Goal: Task Accomplishment & Management: Manage account settings

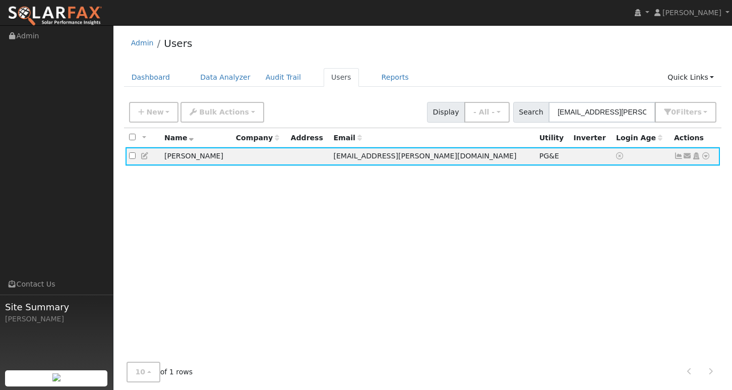
click at [597, 119] on input "[EMAIL_ADDRESS][PERSON_NAME][DOMAIN_NAME]" at bounding box center [602, 112] width 107 height 21
type input "[EMAIL_ADDRESS][DOMAIN_NAME]"
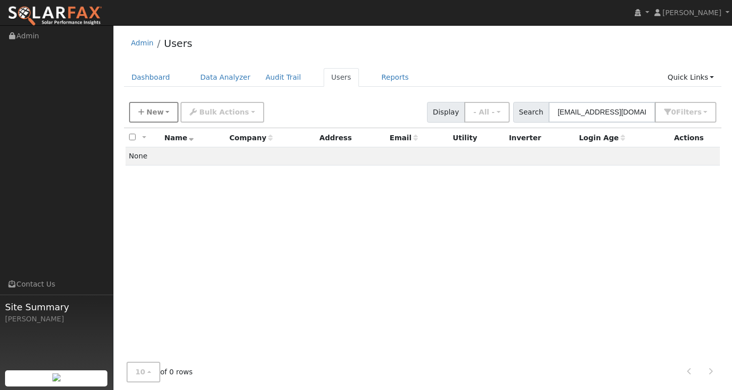
click at [157, 110] on span "New" at bounding box center [154, 112] width 17 height 8
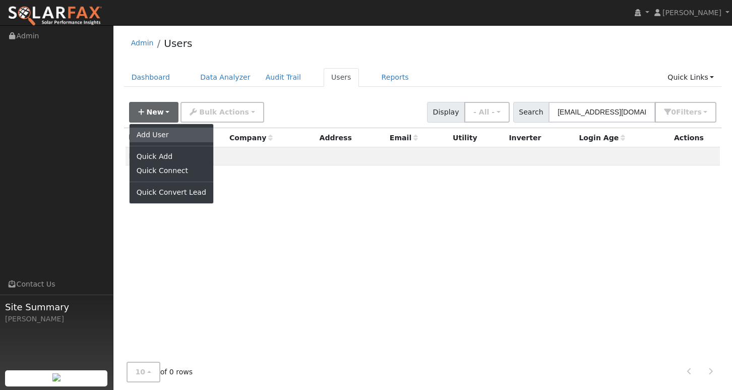
click at [160, 129] on link "Add User" at bounding box center [172, 135] width 84 height 14
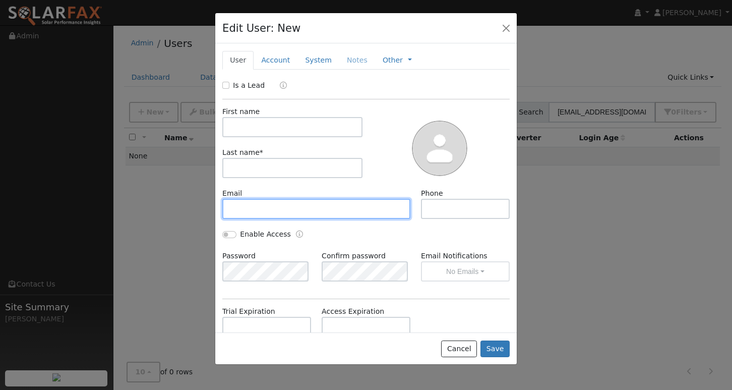
click at [271, 204] on input "text" at bounding box center [316, 209] width 188 height 20
paste input "[EMAIL_ADDRESS][DOMAIN_NAME]"
type input "[EMAIL_ADDRESS][DOMAIN_NAME]"
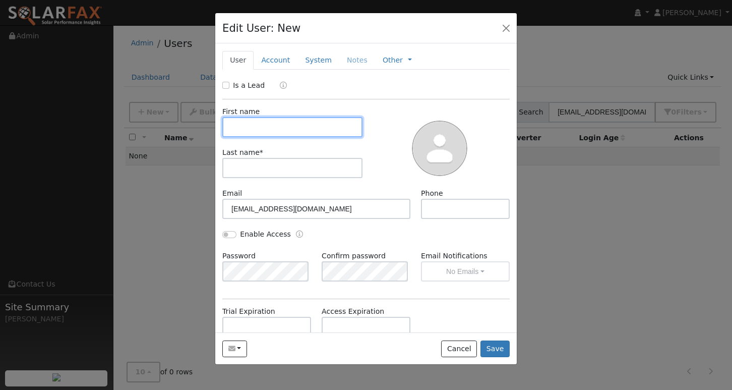
click at [278, 132] on input "text" at bounding box center [292, 127] width 140 height 20
type input "[PERSON_NAME]"
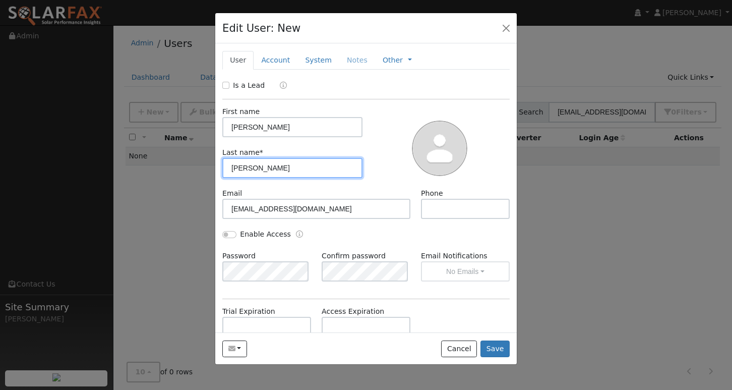
type input "[PERSON_NAME]"
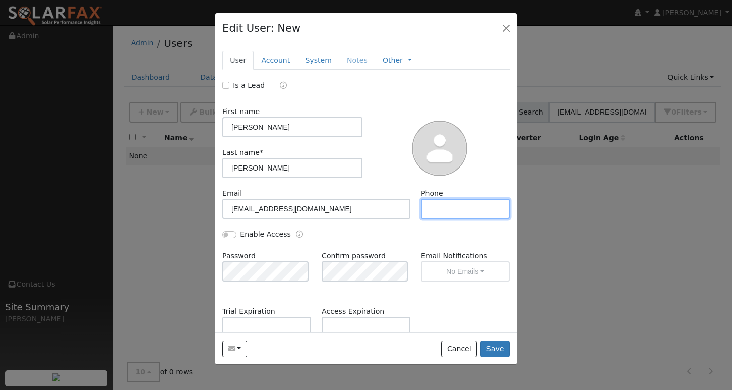
click at [438, 210] on input "text" at bounding box center [465, 209] width 89 height 20
paste input "[PHONE_NUMBER]"
type input "[PHONE_NUMBER]"
click at [493, 355] on button "Save" at bounding box center [495, 349] width 29 height 17
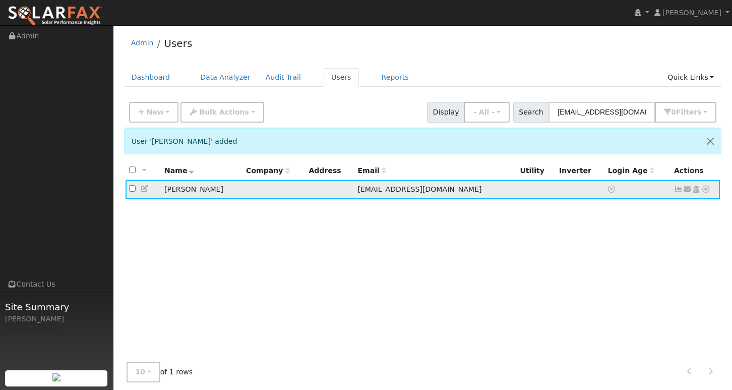
click at [682, 190] on icon at bounding box center [678, 189] width 9 height 7
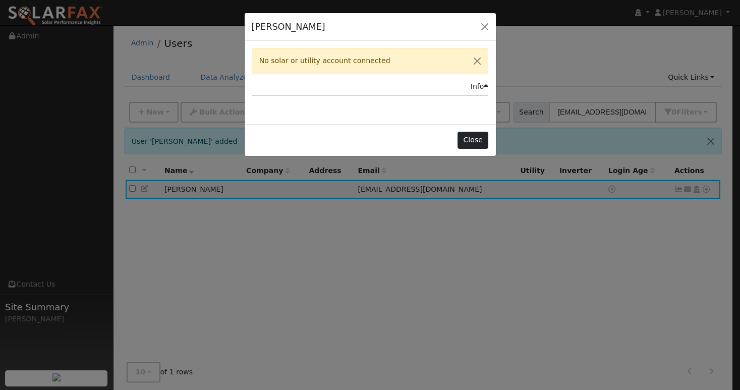
click at [481, 140] on button "Close" at bounding box center [473, 140] width 31 height 17
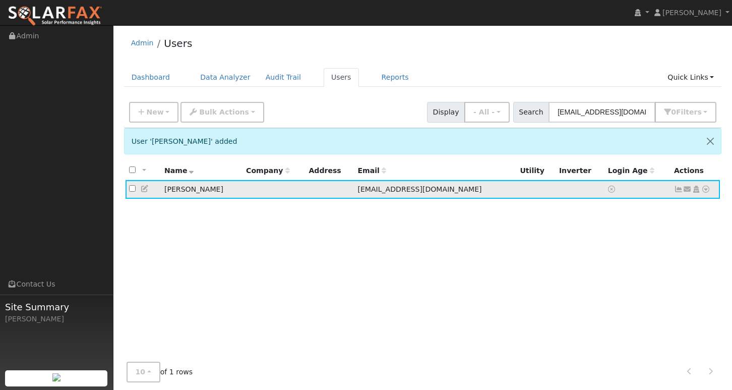
click at [707, 191] on icon at bounding box center [706, 189] width 9 height 7
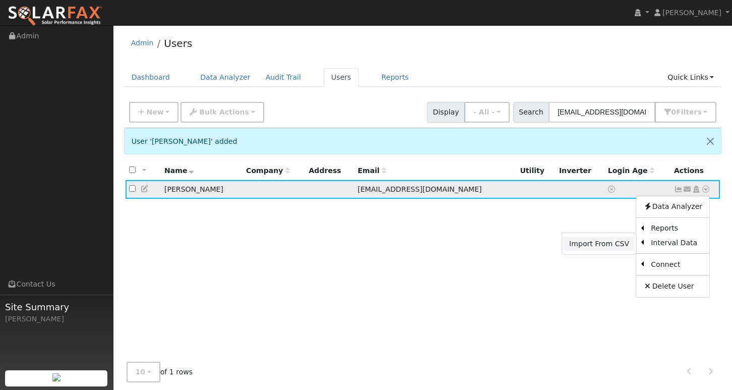
click at [608, 245] on link "Import From CSV" at bounding box center [599, 244] width 74 height 14
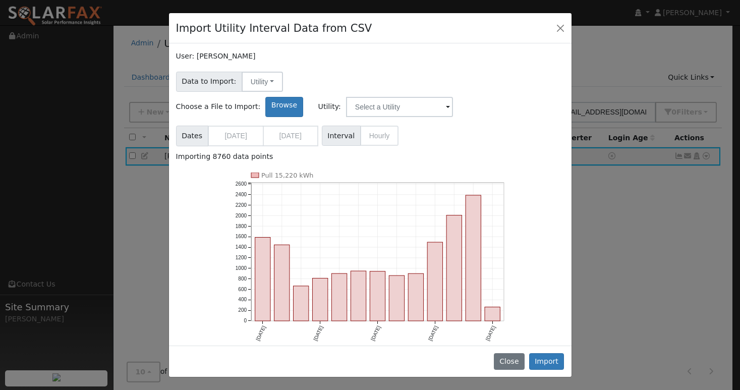
click at [468, 97] on span "Utility:" at bounding box center [393, 107] width 150 height 20
click at [453, 97] on input "text" at bounding box center [399, 107] width 107 height 20
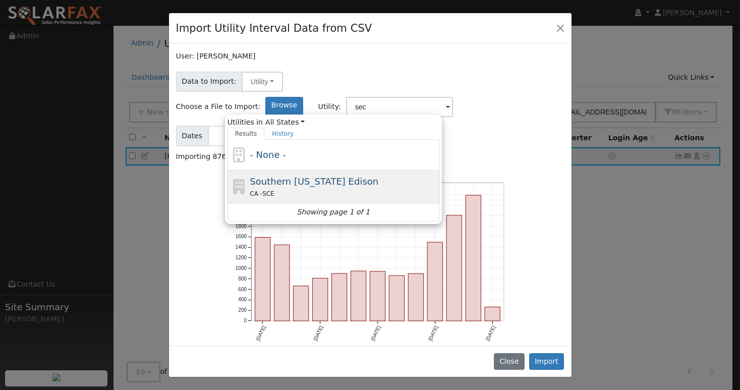
drag, startPoint x: 514, startPoint y: 81, endPoint x: 472, endPoint y: 163, distance: 93.0
click at [437, 188] on div "CA - SCE" at bounding box center [343, 193] width 187 height 11
type input "Southern [US_STATE] Edison"
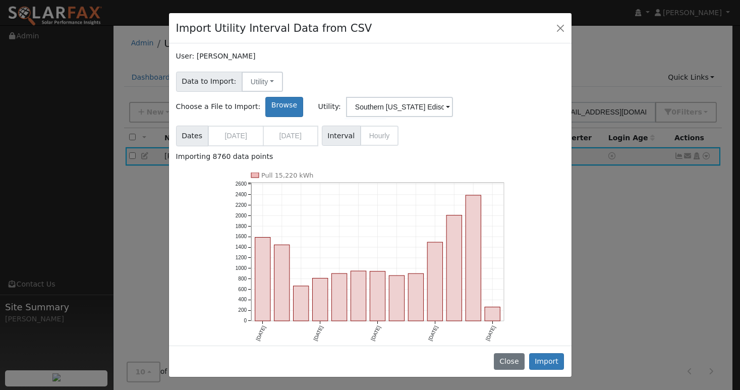
click at [534, 216] on div "Pull 15,220 kWh [DATE] Dec '[DATE] Jun '[DATE] 0 200 400 600 800 1000 1200 1400…" at bounding box center [370, 264] width 399 height 182
click at [554, 359] on button "Import" at bounding box center [546, 361] width 35 height 17
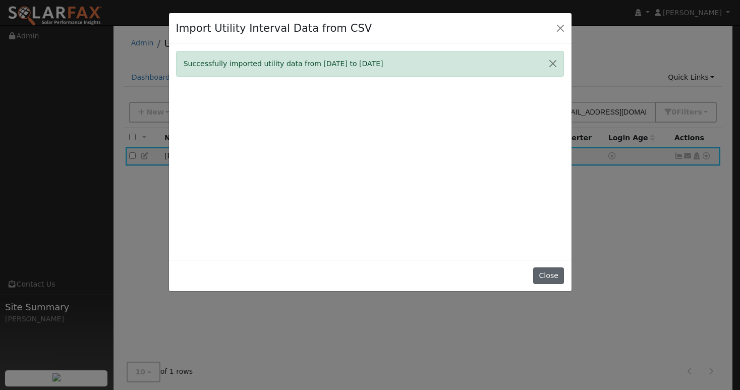
click at [552, 281] on button "Close" at bounding box center [548, 275] width 31 height 17
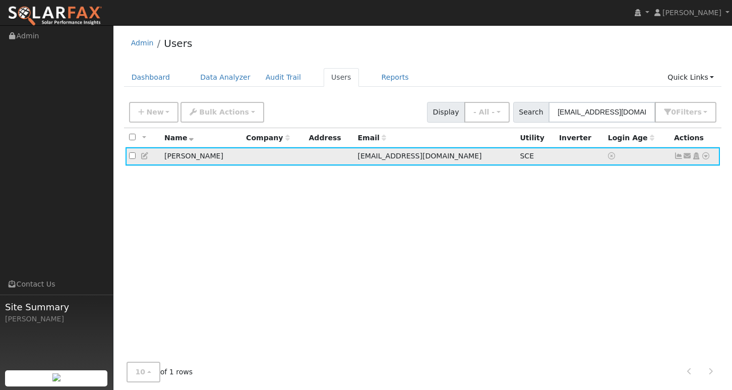
click at [682, 157] on icon at bounding box center [678, 155] width 9 height 7
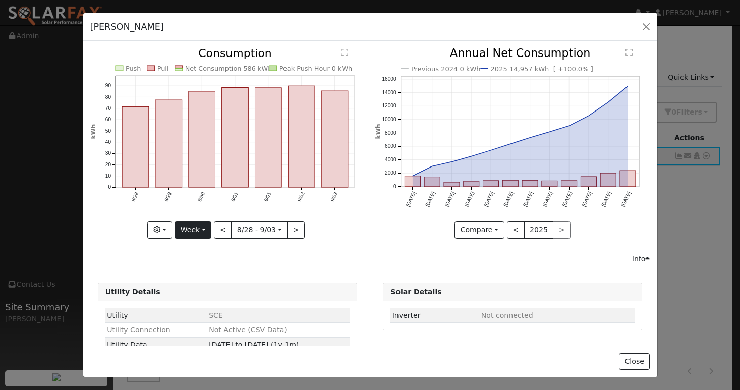
click at [199, 227] on button "Week" at bounding box center [193, 229] width 37 height 17
click at [200, 287] on link "Year" at bounding box center [210, 293] width 70 height 14
type input "[DATE]"
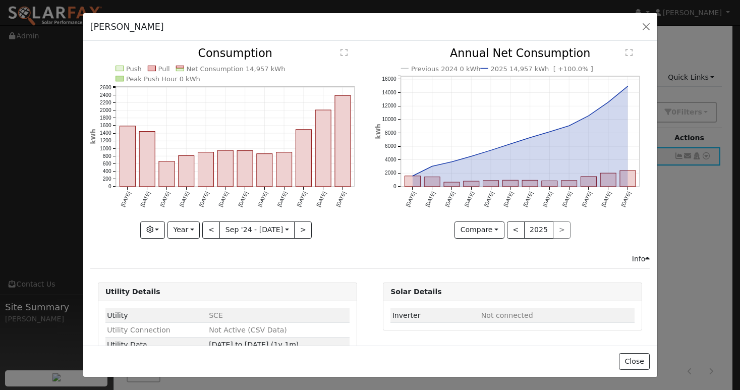
drag, startPoint x: 235, startPoint y: 68, endPoint x: 262, endPoint y: 72, distance: 27.0
click at [262, 72] on text "Net Consumption 14,957 kWh" at bounding box center [235, 69] width 99 height 8
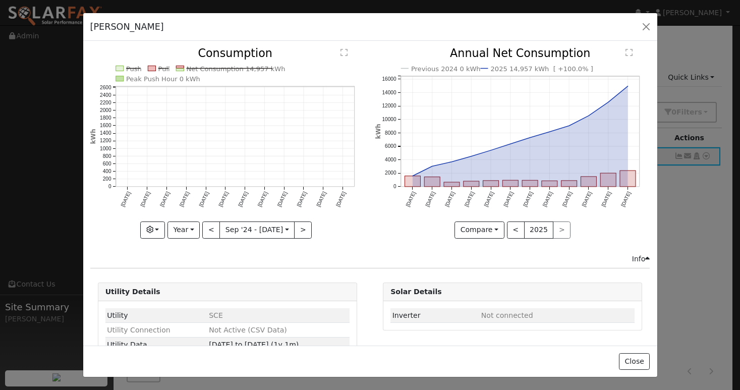
click at [272, 77] on icon "Push Pull Net Consumption 14,957 kWh Peak Push Hour 0 kWh [DATE] Oct '[DATE] De…" at bounding box center [227, 142] width 274 height 189
copy text "14,957 kWh"
drag, startPoint x: 269, startPoint y: 70, endPoint x: 237, endPoint y: 70, distance: 32.8
click at [237, 70] on text "Net Consumption 14,957 kWh" at bounding box center [235, 69] width 99 height 8
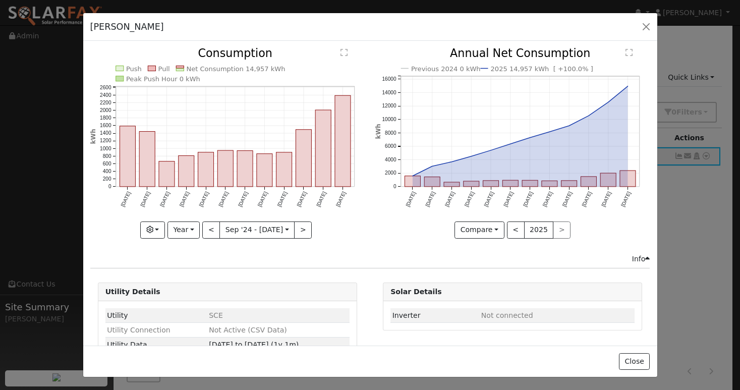
click at [385, 2] on div "[PERSON_NAME] Default Account Default Account Primary Account Issue History Dat…" at bounding box center [370, 195] width 740 height 390
click at [644, 27] on button "button" at bounding box center [646, 27] width 14 height 14
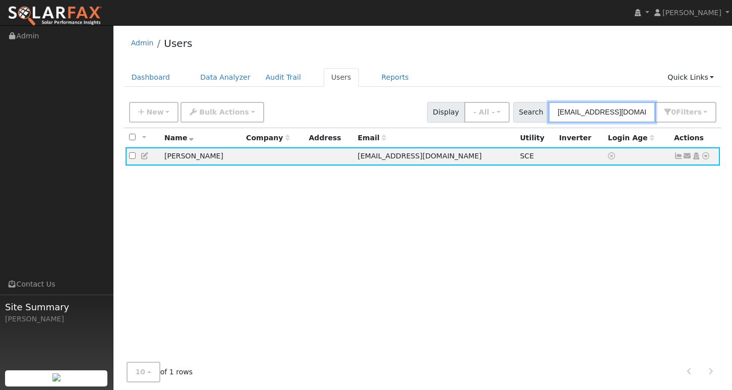
click at [598, 111] on input "[EMAIL_ADDRESS][DOMAIN_NAME]" at bounding box center [602, 112] width 107 height 21
paste input "ignaciocastellanos41"
type input "[EMAIL_ADDRESS][DOMAIN_NAME]"
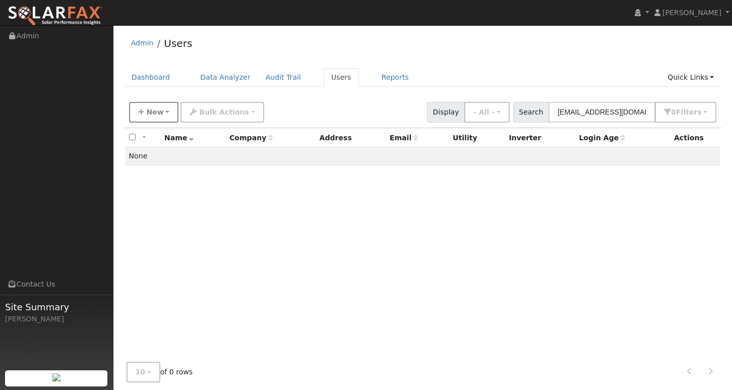
click at [154, 114] on span "New" at bounding box center [154, 112] width 17 height 8
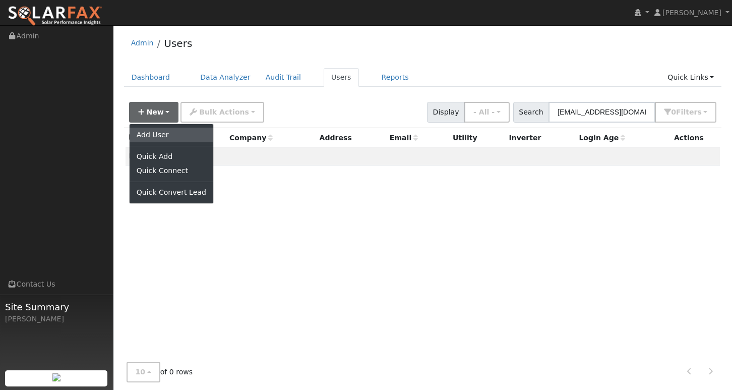
click at [158, 132] on link "Add User" at bounding box center [172, 135] width 84 height 14
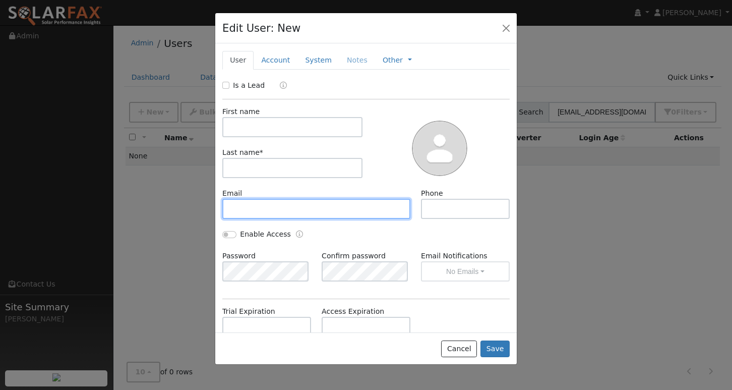
click at [301, 209] on input "text" at bounding box center [316, 209] width 188 height 20
paste input "[EMAIL_ADDRESS][DOMAIN_NAME]"
type input "[EMAIL_ADDRESS][DOMAIN_NAME]"
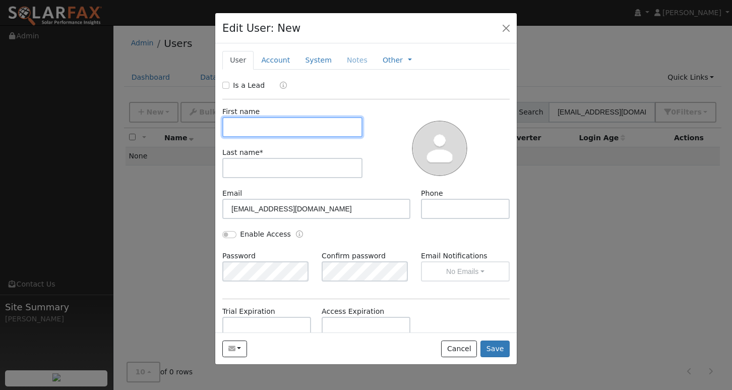
click at [272, 128] on input "text" at bounding box center [292, 127] width 140 height 20
type input "[PERSON_NAME]"
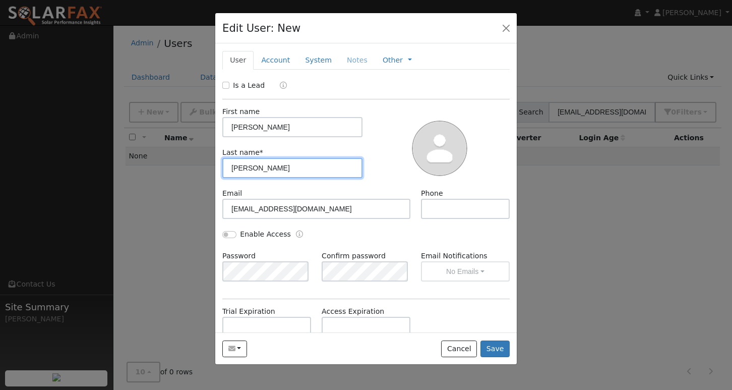
type input "[PERSON_NAME]"
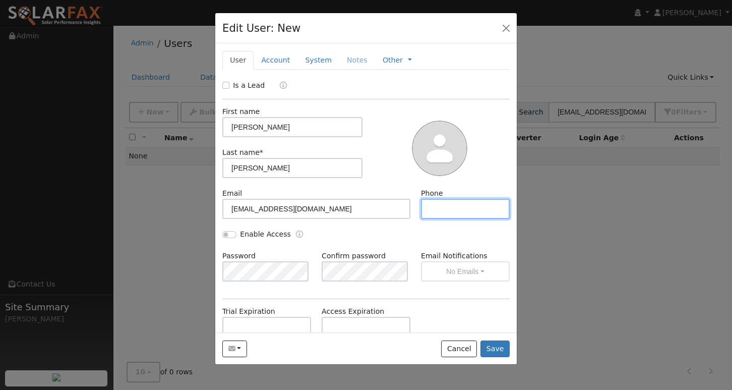
click at [457, 211] on input "text" at bounding box center [465, 209] width 89 height 20
click at [452, 212] on input "text" at bounding box center [465, 209] width 89 height 20
paste input "[PHONE_NUMBER]"
type input "[PHONE_NUMBER]"
click at [506, 351] on button "Save" at bounding box center [495, 349] width 29 height 17
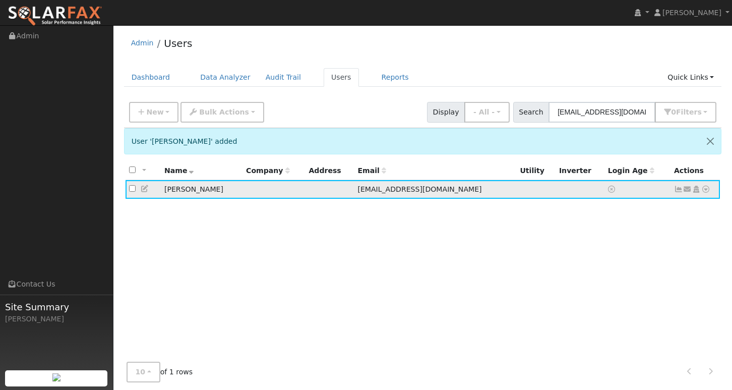
click at [707, 191] on icon at bounding box center [706, 189] width 9 height 7
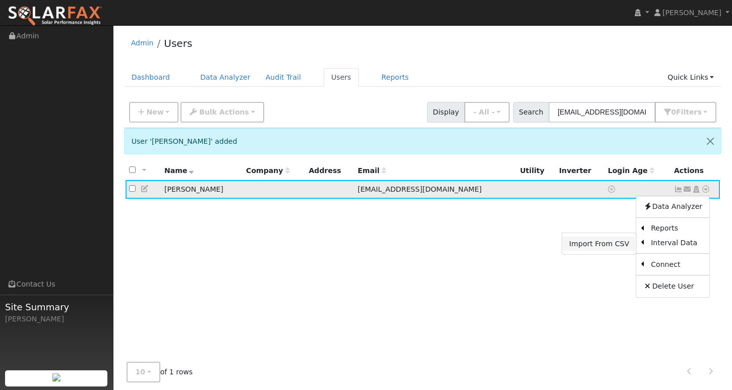
click at [603, 246] on link "Import From CSV" at bounding box center [599, 244] width 74 height 14
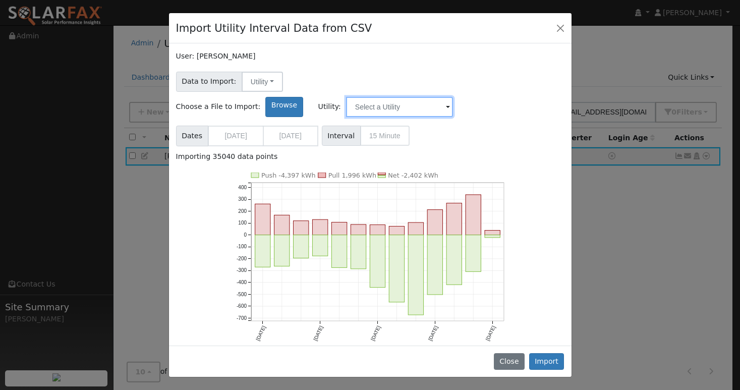
click at [453, 97] on input "text" at bounding box center [399, 107] width 107 height 20
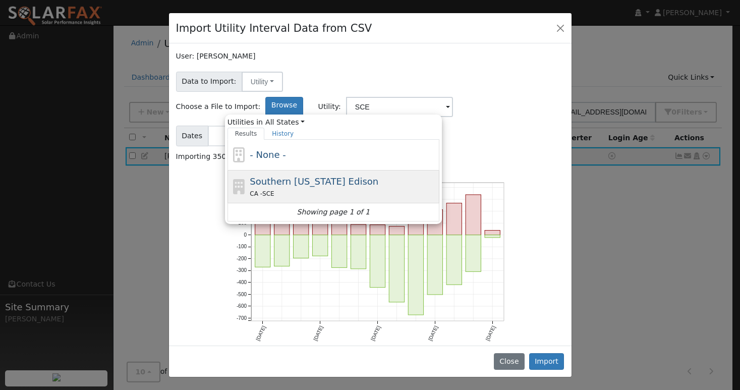
click at [378, 176] on span "Southern [US_STATE] Edison" at bounding box center [314, 181] width 129 height 11
type input "Southern [US_STATE] Edison"
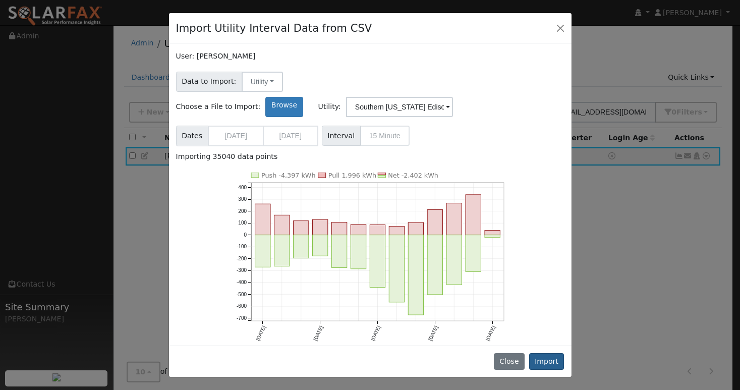
click at [552, 361] on button "Import" at bounding box center [546, 361] width 35 height 17
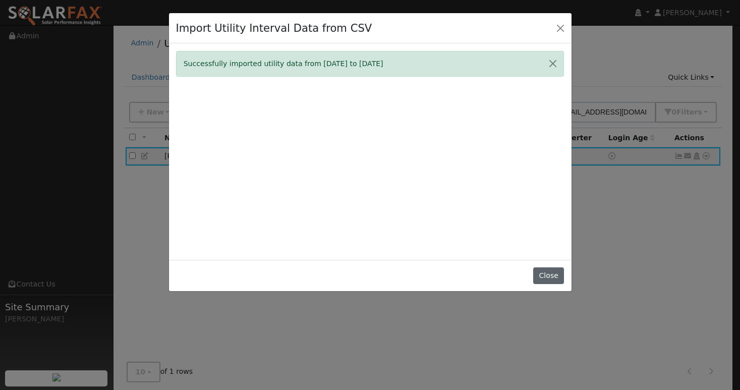
click at [556, 284] on button "Close" at bounding box center [548, 275] width 31 height 17
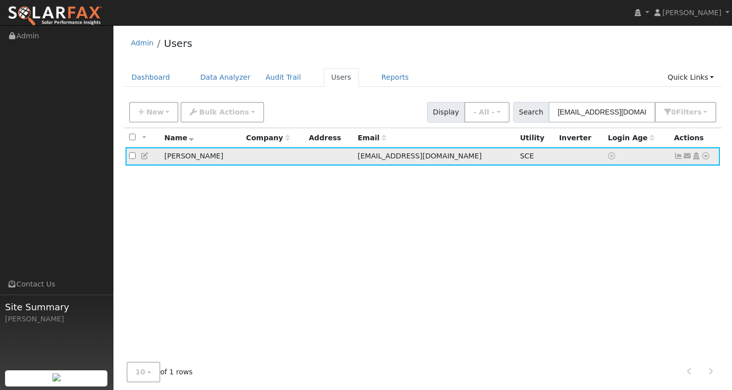
click at [680, 157] on icon at bounding box center [678, 155] width 9 height 7
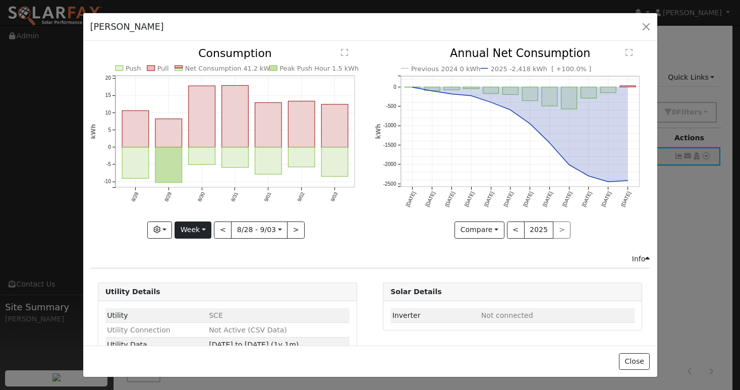
click at [192, 227] on button "Week" at bounding box center [193, 229] width 37 height 17
click at [193, 290] on link "Year" at bounding box center [210, 293] width 70 height 14
type input "[DATE]"
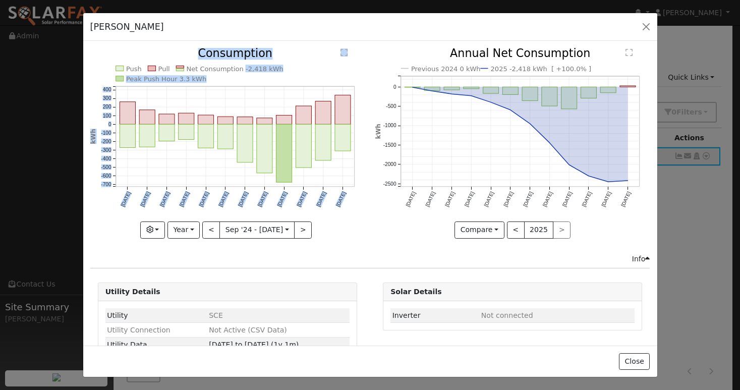
drag, startPoint x: 236, startPoint y: 68, endPoint x: 271, endPoint y: 70, distance: 34.9
click at [271, 70] on icon "Push Pull Net Consumption -2,418 kWh Peak Push Hour 3.3 kWh [DATE] Oct '[DATE] …" at bounding box center [227, 142] width 274 height 189
click at [273, 70] on icon "Push Pull Net Consumption -2,418 kWh Peak Push Hour 3.3 kWh [DATE] Oct '[DATE] …" at bounding box center [227, 142] width 274 height 189
drag, startPoint x: 273, startPoint y: 69, endPoint x: 245, endPoint y: 70, distance: 28.8
click at [245, 70] on icon "Push Pull Net Consumption -2,418 kWh Peak Push Hour 3.3 kWh [DATE] Oct '[DATE] …" at bounding box center [227, 142] width 274 height 189
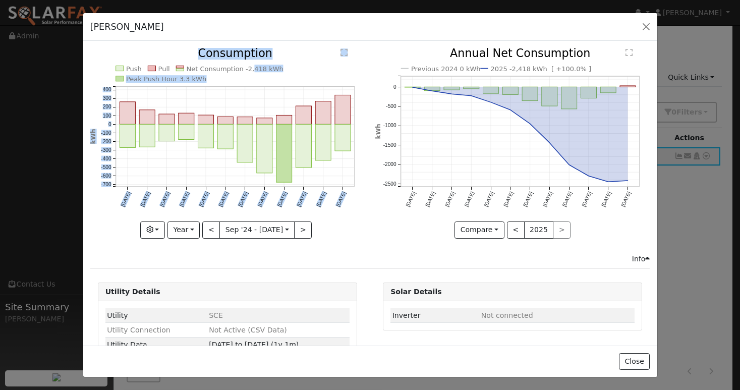
click at [247, 72] on text "Net Consumption -2,418 kWh" at bounding box center [234, 69] width 97 height 8
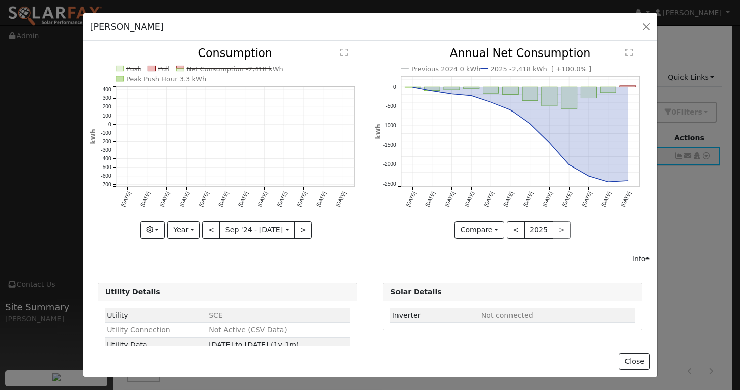
click at [247, 75] on icon "Push Pull Net Consumption -2,418 kWh Peak Push Hour 3.3 kWh [DATE] Oct '[DATE] …" at bounding box center [227, 142] width 274 height 189
copy text "-2,418 kWh"
drag, startPoint x: 236, startPoint y: 69, endPoint x: 268, endPoint y: 69, distance: 32.3
click at [268, 69] on text "Net Consumption -2,418 kWh" at bounding box center [234, 69] width 97 height 8
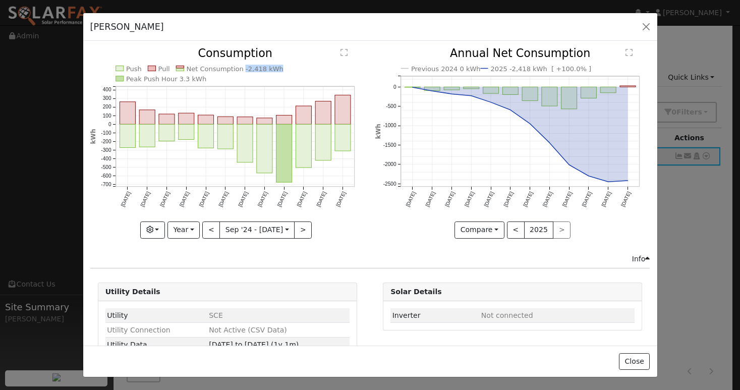
copy text "-2,418 kWh"
drag, startPoint x: 235, startPoint y: 68, endPoint x: 269, endPoint y: 68, distance: 33.8
click at [269, 68] on text "Net Consumption -2,418 kWh" at bounding box center [234, 69] width 97 height 8
